Goal: Task Accomplishment & Management: Use online tool/utility

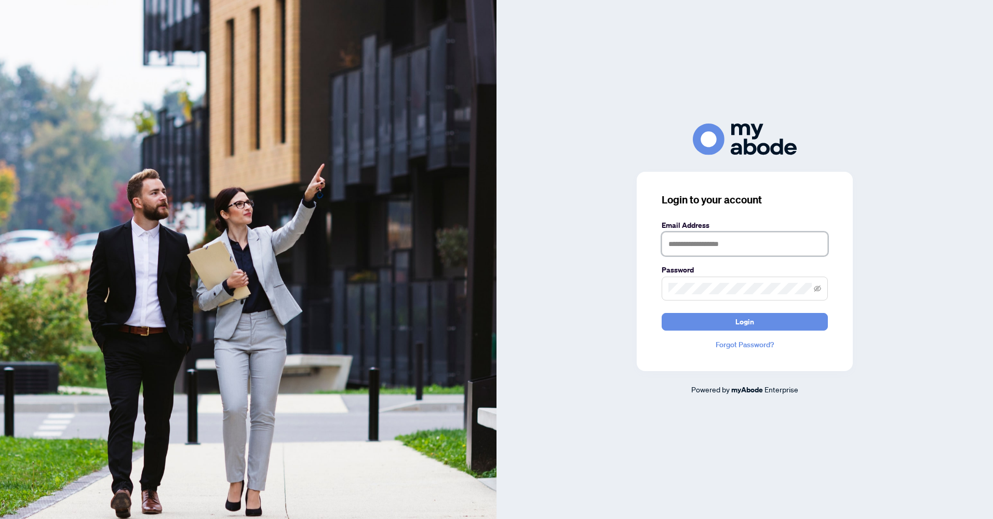
click at [700, 242] on input "text" at bounding box center [745, 244] width 166 height 24
type input "**********"
click at [662, 313] on button "Login" at bounding box center [745, 322] width 166 height 18
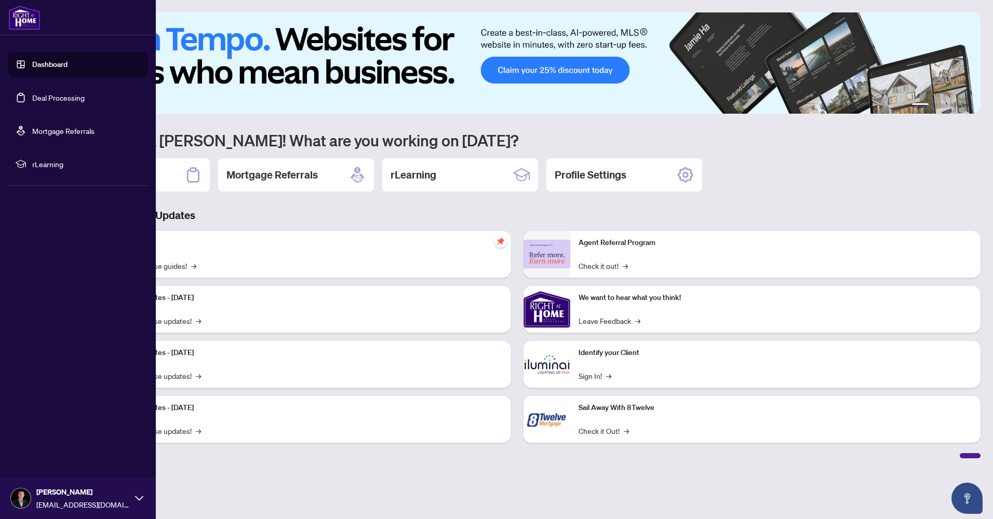
click at [38, 97] on link "Deal Processing" at bounding box center [58, 97] width 52 height 9
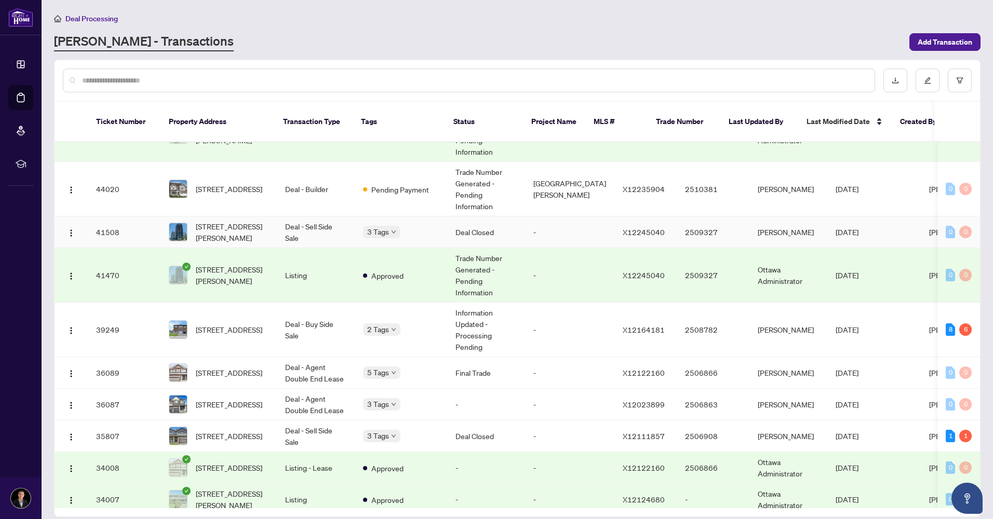
scroll to position [260, 0]
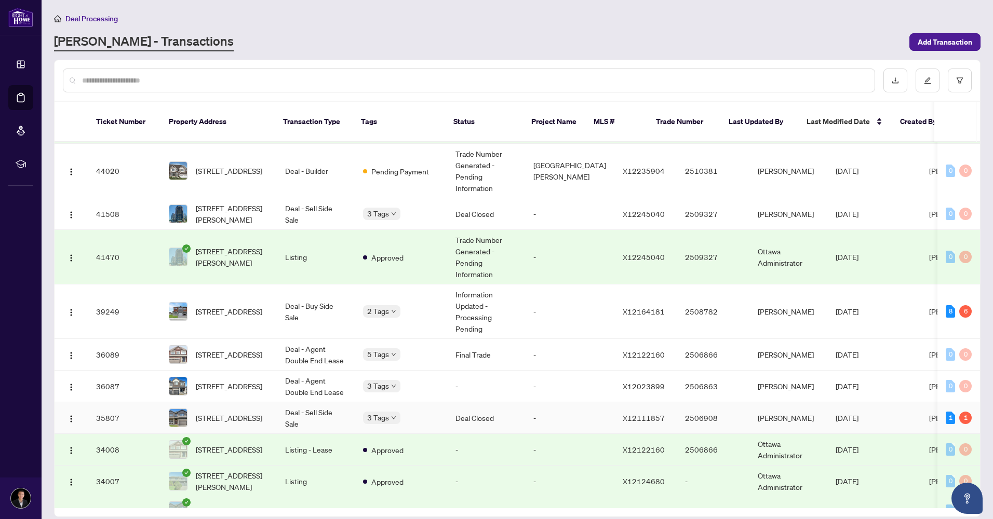
click at [248, 412] on span "[STREET_ADDRESS]" at bounding box center [229, 417] width 66 height 11
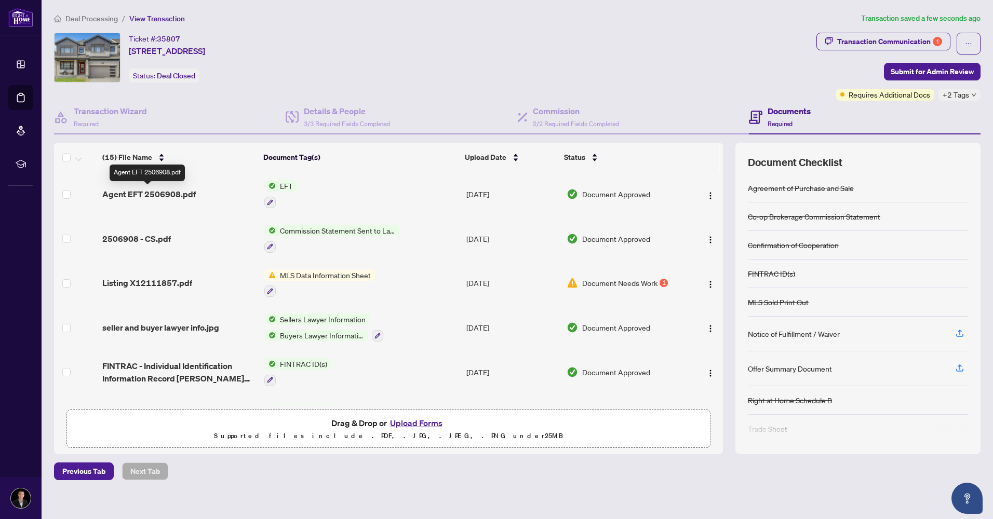
click at [161, 193] on span "Agent EFT 2506908.pdf" at bounding box center [149, 194] width 94 height 12
